Goal: Navigation & Orientation: Find specific page/section

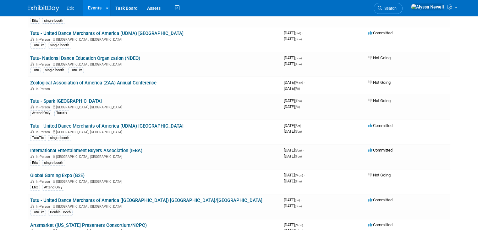
scroll to position [249, 0]
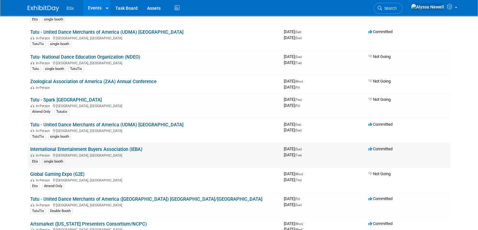
click at [114, 146] on link "International Entertainment Buyers Association (IEBA)" at bounding box center [86, 149] width 112 height 6
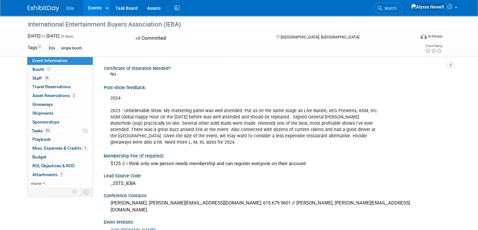
scroll to position [23, 0]
click at [59, 70] on link "Booth" at bounding box center [59, 69] width 65 height 8
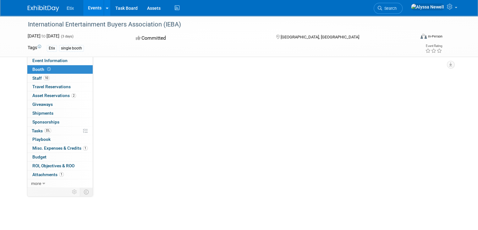
scroll to position [0, 0]
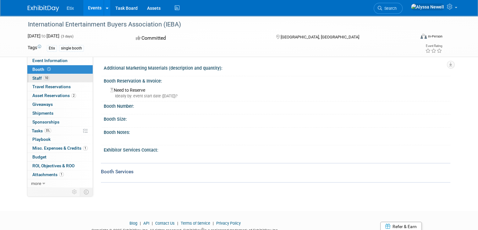
click at [60, 78] on link "10 Staff 10" at bounding box center [59, 78] width 65 height 8
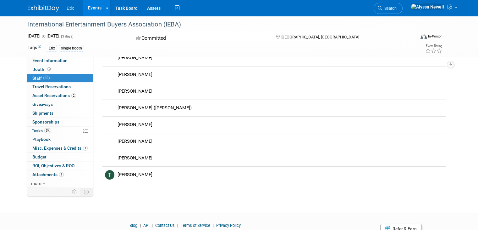
scroll to position [65, 0]
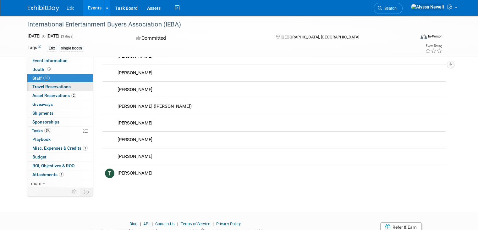
click at [56, 88] on span "Travel Reservations 0" at bounding box center [51, 86] width 38 height 5
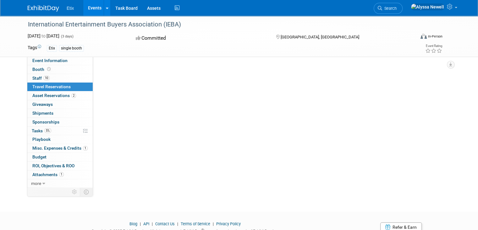
scroll to position [0, 0]
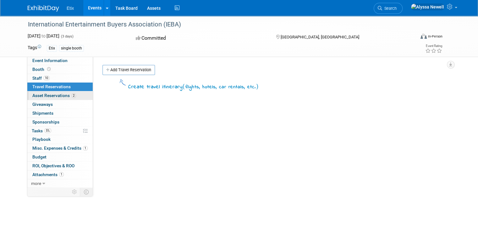
click at [56, 95] on span "Asset Reservations 2" at bounding box center [54, 95] width 44 height 5
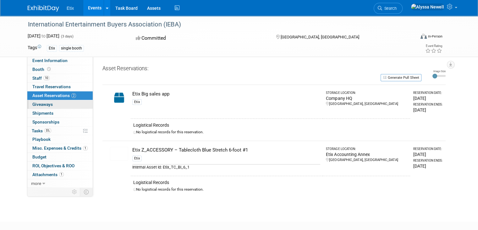
click at [56, 103] on link "0 Giveaways 0" at bounding box center [59, 104] width 65 height 8
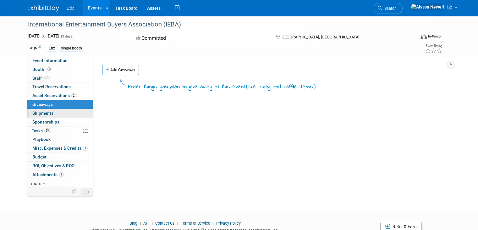
click at [57, 114] on link "0 Shipments 0" at bounding box center [59, 113] width 65 height 8
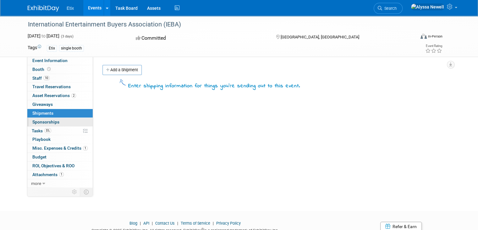
click at [59, 121] on link "0 Sponsorships 0" at bounding box center [59, 122] width 65 height 8
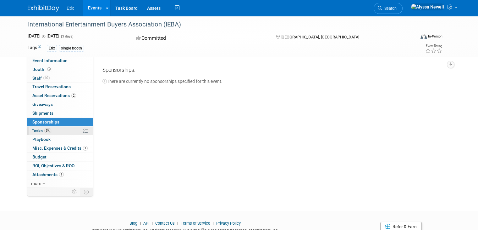
click at [60, 130] on link "5% Tasks 5%" at bounding box center [59, 130] width 65 height 8
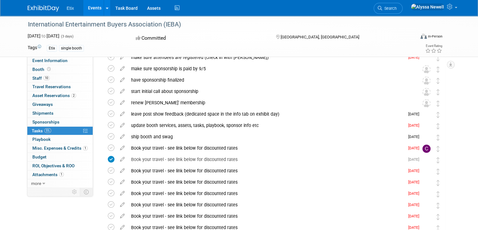
scroll to position [62, 0]
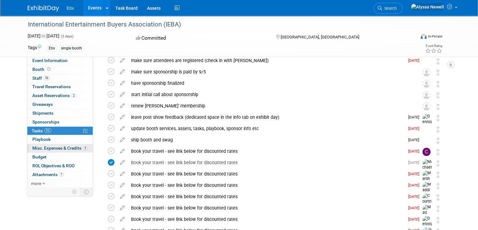
click at [44, 147] on span "Misc. Expenses & Credits 1" at bounding box center [59, 147] width 55 height 5
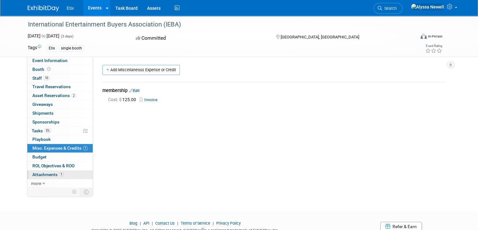
click at [44, 175] on span "Attachments 1" at bounding box center [47, 174] width 31 height 5
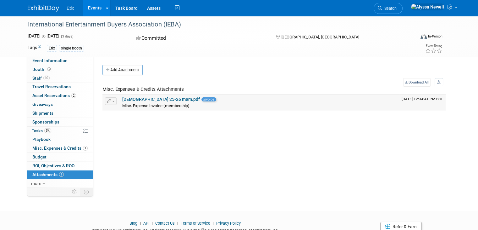
click at [135, 98] on link "ieba 25-26 mem.pdf" at bounding box center [161, 99] width 78 height 5
click at [53, 57] on link "Event Information" at bounding box center [59, 60] width 65 height 8
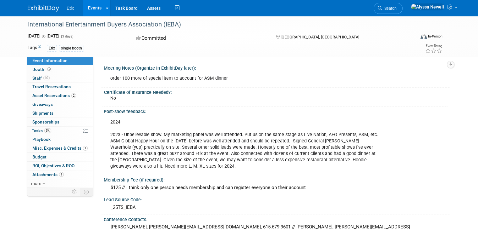
click at [85, 9] on link "Events" at bounding box center [94, 8] width 23 height 16
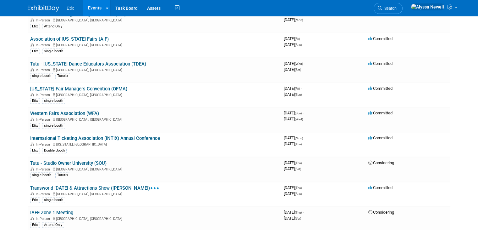
scroll to position [827, 0]
